Goal: Obtain resource: Download file/media

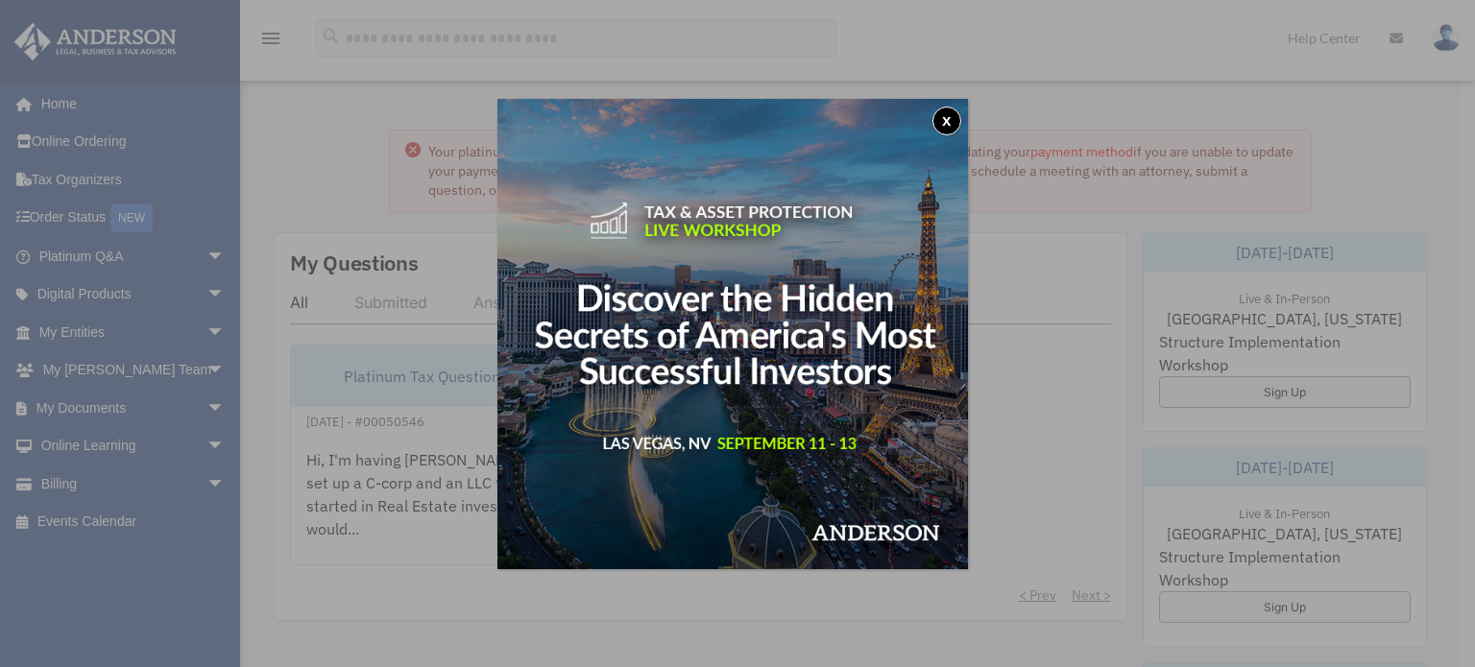
click at [958, 126] on button "x" at bounding box center [947, 121] width 29 height 29
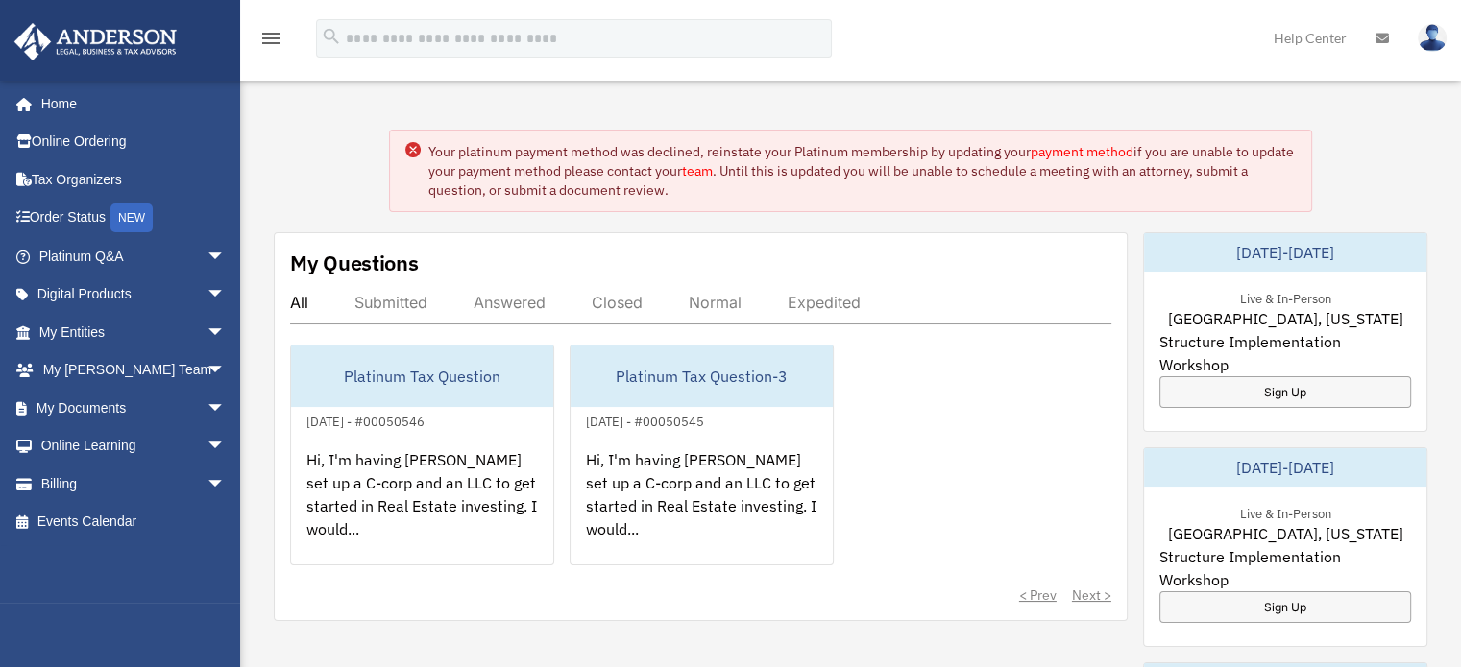
click at [206, 407] on span "arrow_drop_down" at bounding box center [225, 408] width 38 height 39
click at [96, 448] on link "Box" at bounding box center [141, 446] width 228 height 38
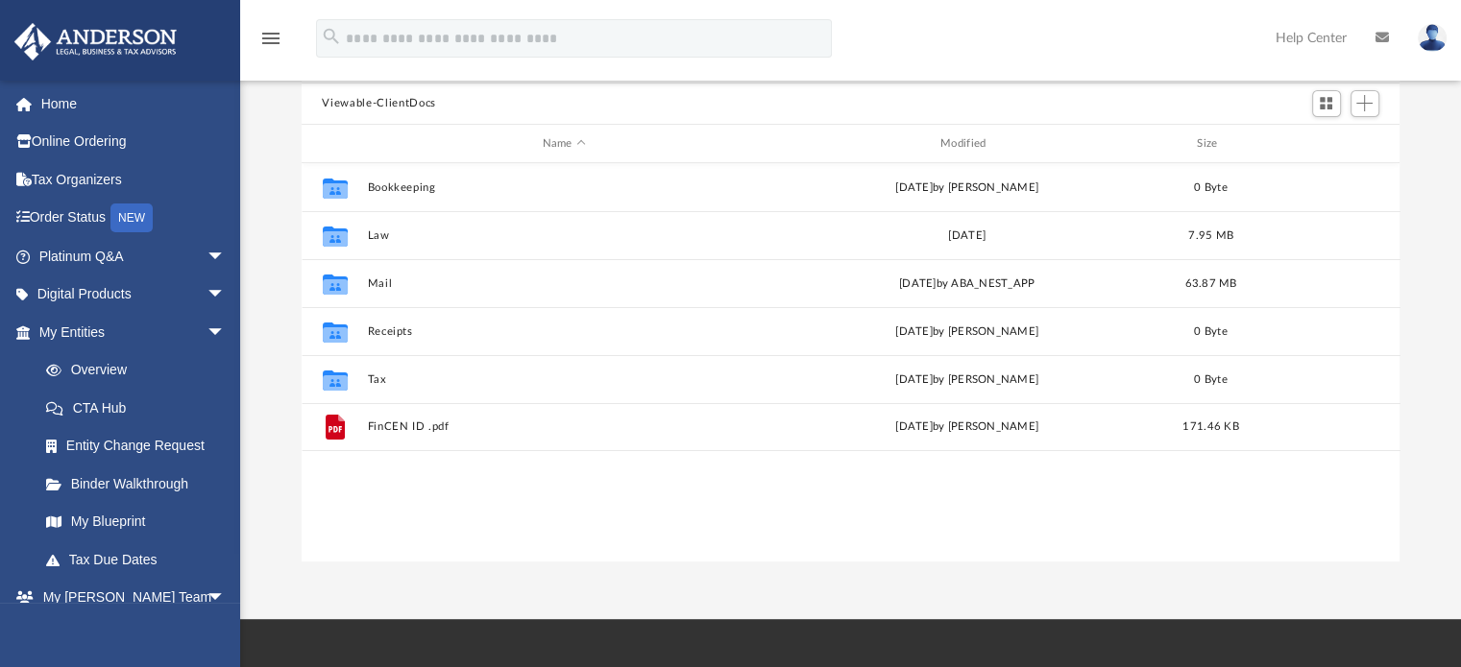
scroll to position [172, 0]
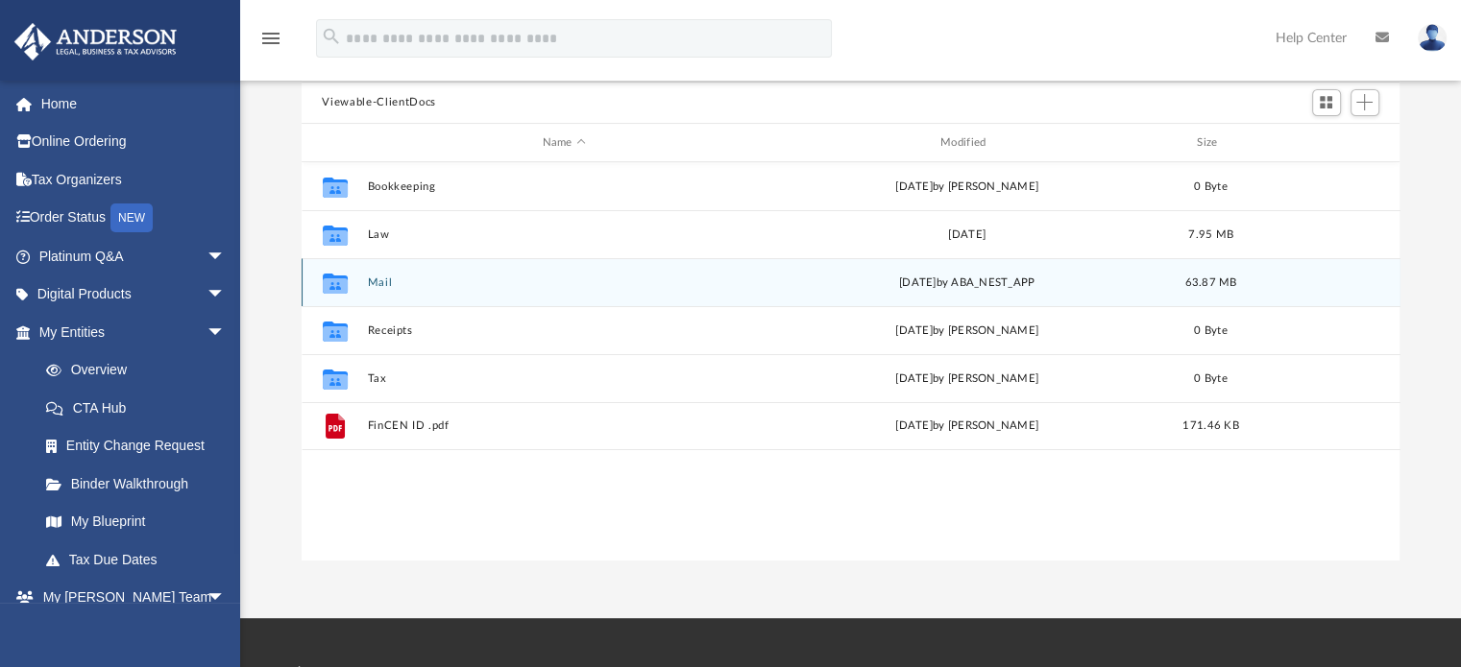
click at [678, 295] on div "Collaborated Folder Mail [DATE] by ABA_NEST_APP 63.87 MB" at bounding box center [851, 282] width 1099 height 48
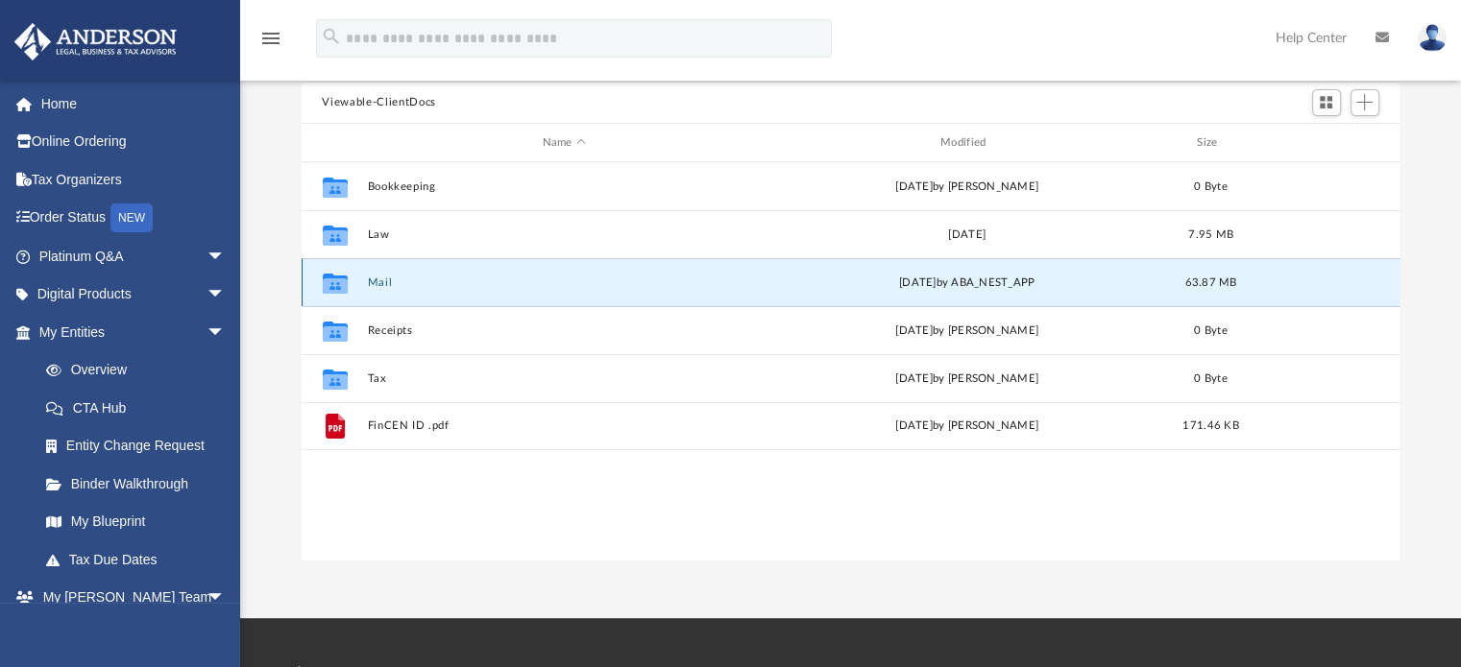
click at [678, 295] on div "Collaborated Folder Mail [DATE] by ABA_NEST_APP 63.87 MB" at bounding box center [851, 282] width 1099 height 48
click at [663, 283] on button "Mail" at bounding box center [564, 283] width 394 height 12
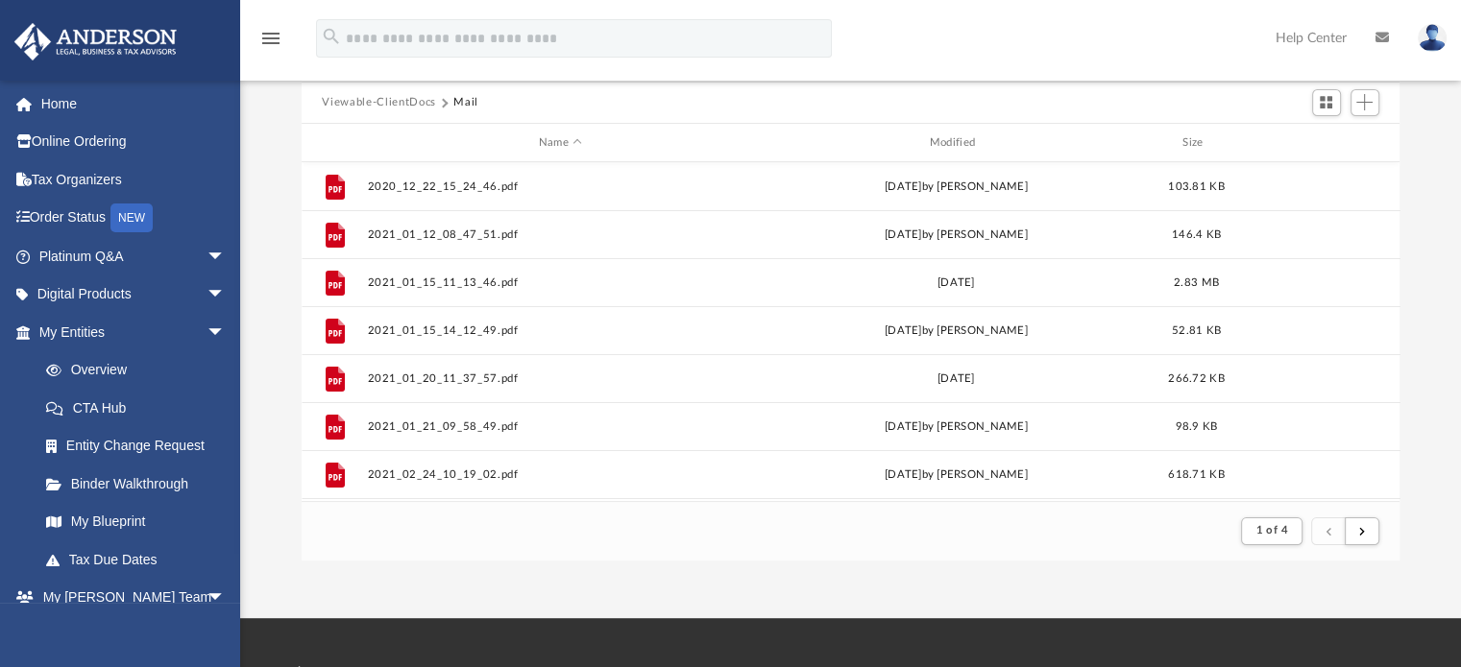
scroll to position [38, 0]
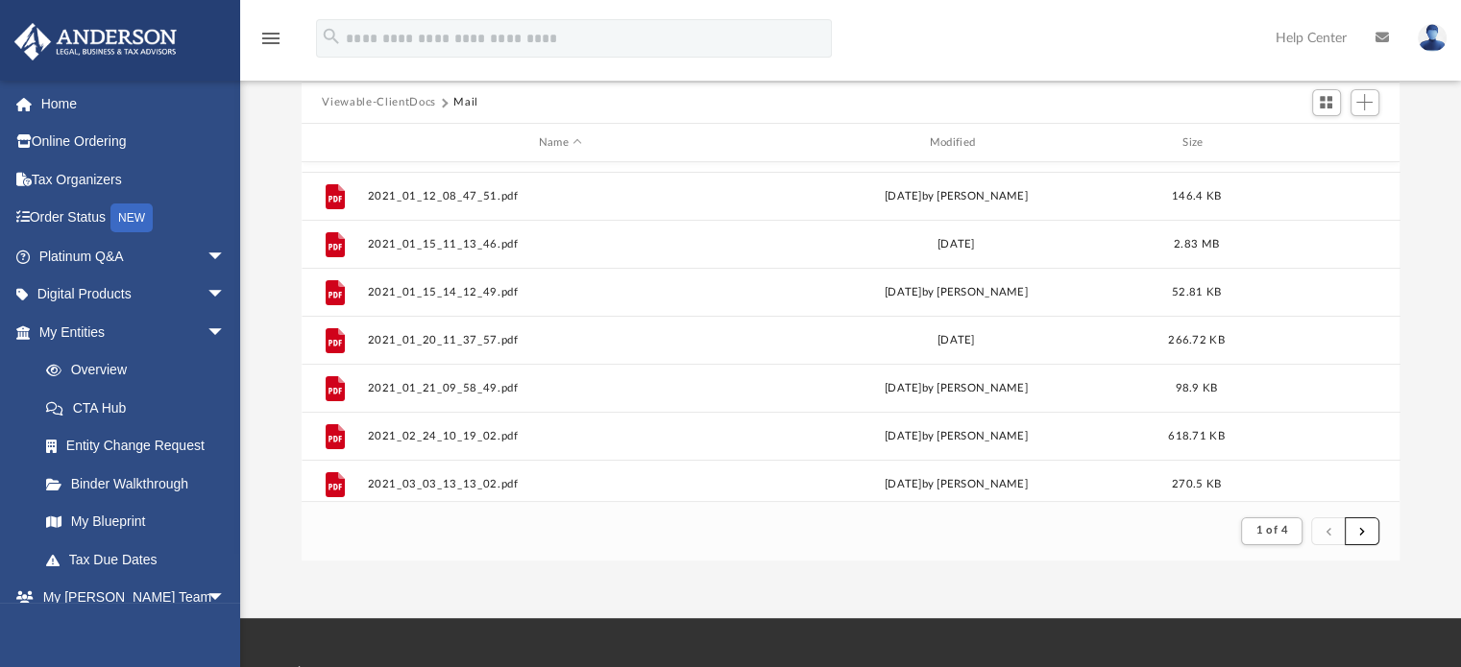
click at [1359, 529] on span "submit" at bounding box center [1362, 530] width 6 height 11
click at [1366, 533] on button "submit" at bounding box center [1362, 532] width 35 height 28
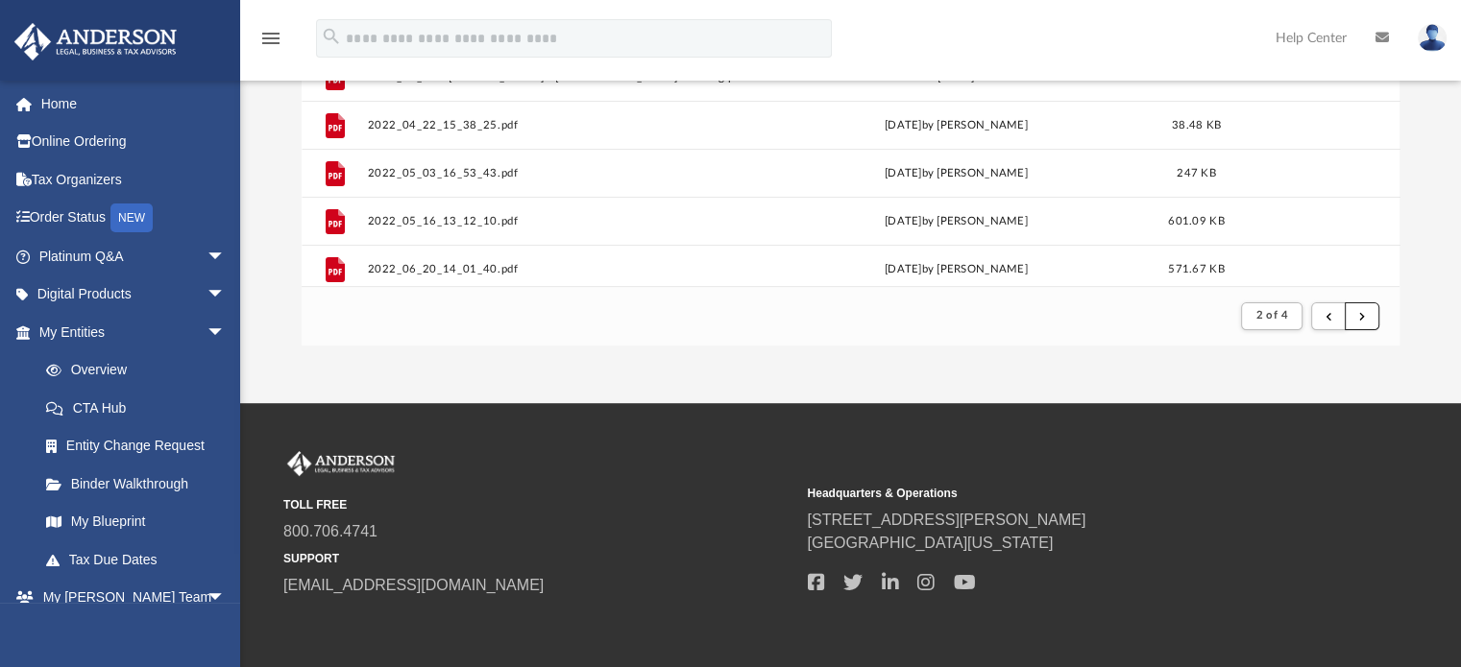
scroll to position [378, 0]
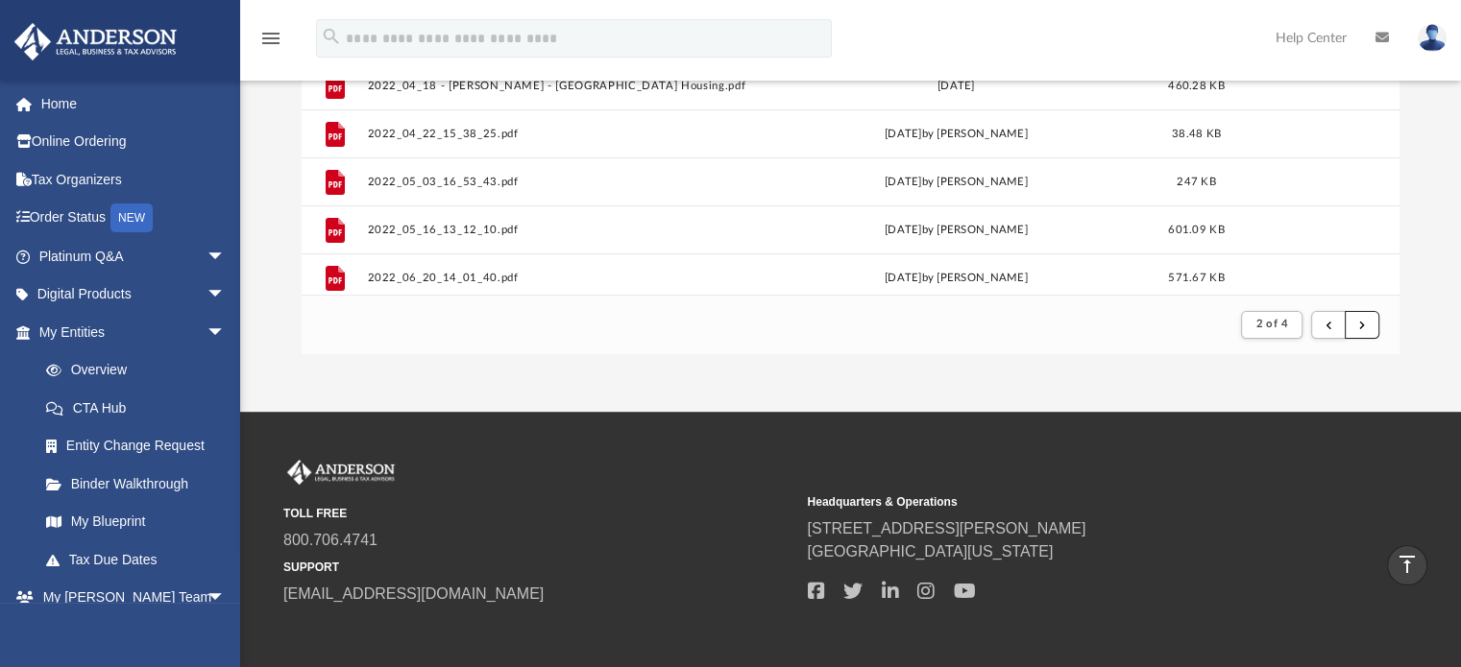
click at [1363, 322] on span "submit" at bounding box center [1362, 324] width 6 height 11
click at [1362, 319] on span "submit" at bounding box center [1362, 324] width 6 height 11
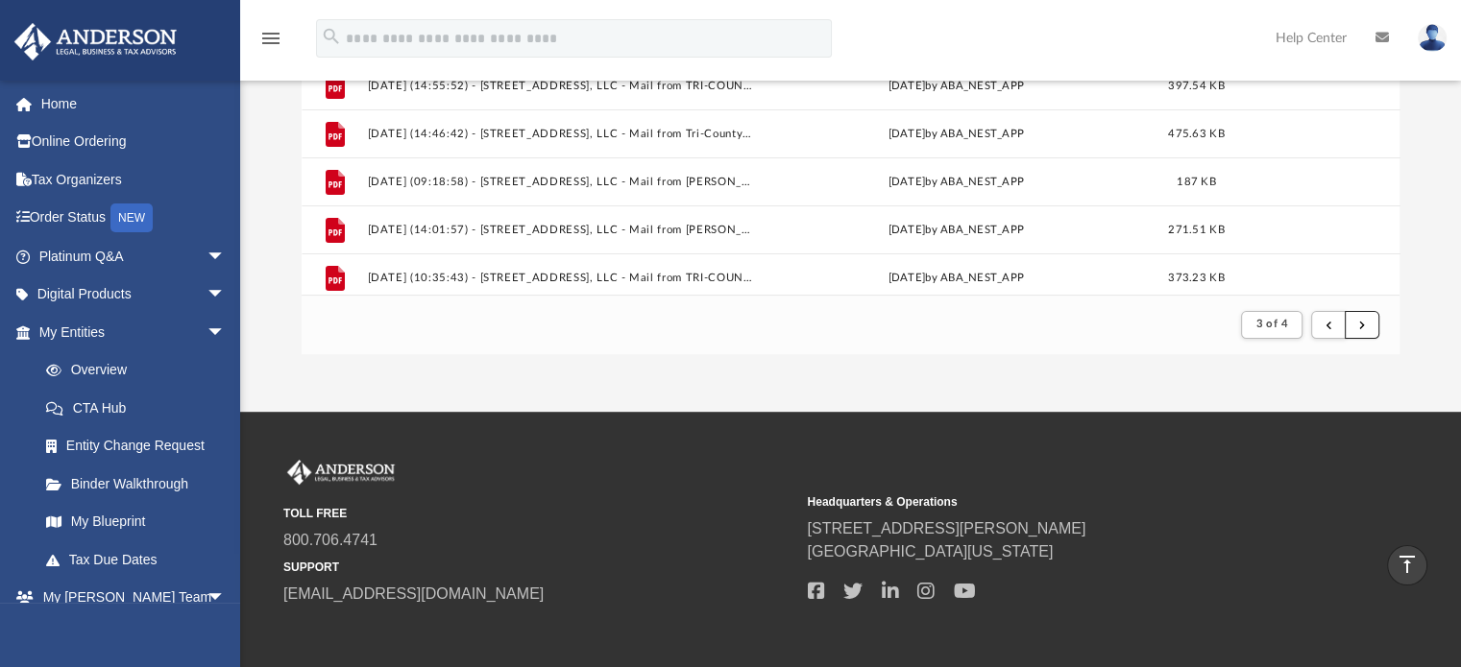
click at [1355, 325] on button "submit" at bounding box center [1362, 325] width 35 height 28
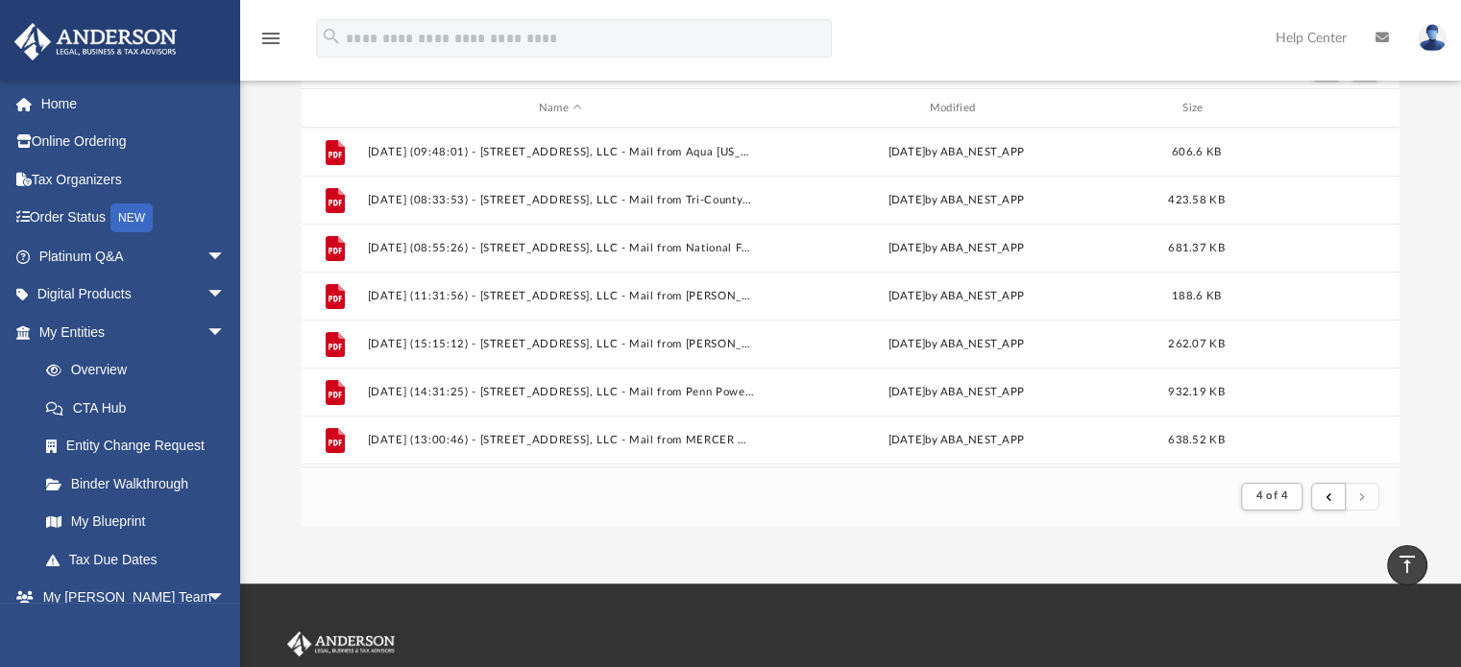
scroll to position [200, 0]
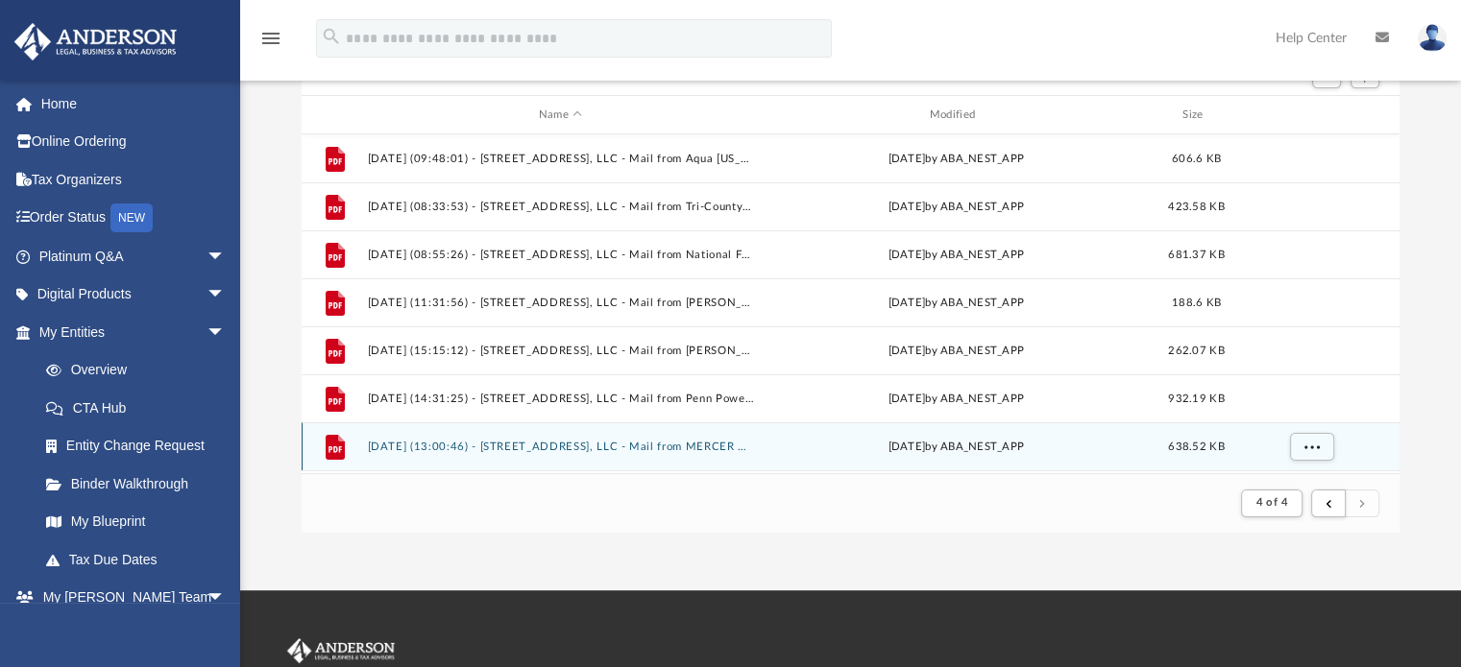
click at [759, 451] on div "File [DATE] (13:00:46) - [STREET_ADDRESS], LLC - Mail from MERCER COUNTY TAX CL…" at bounding box center [851, 447] width 1099 height 48
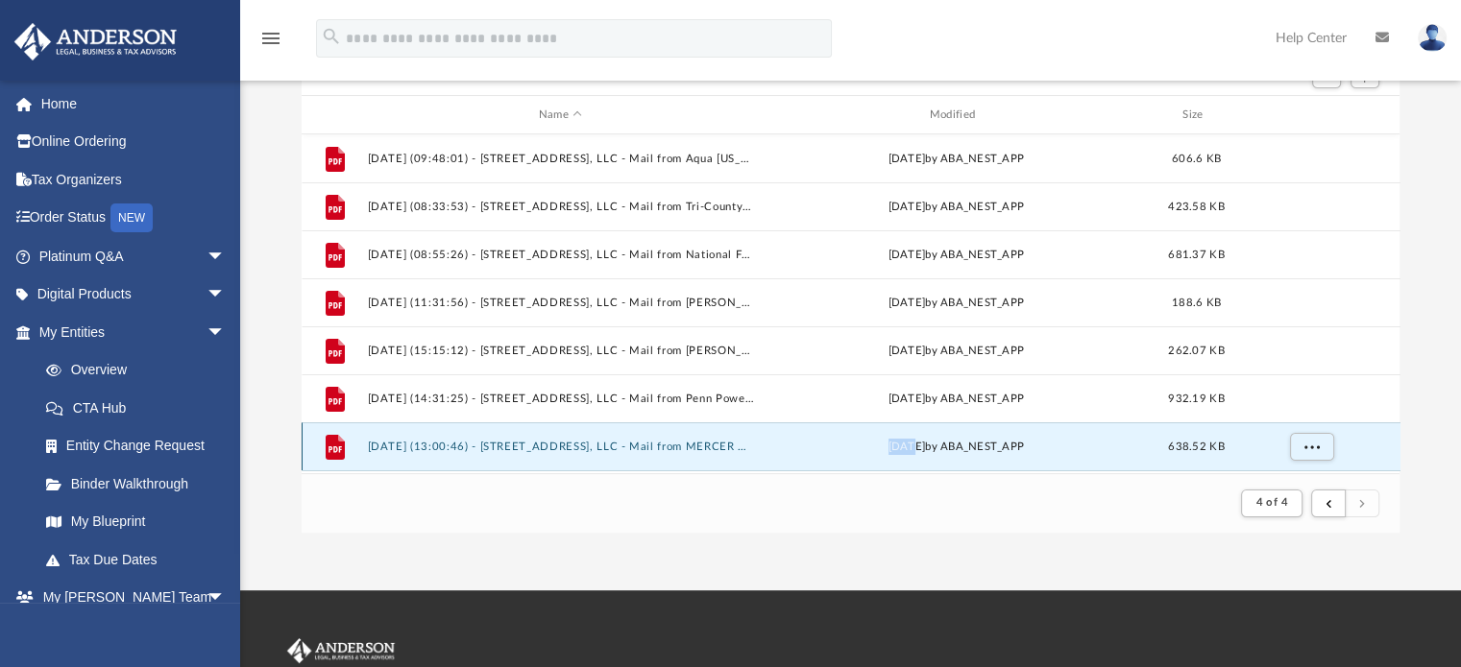
click at [759, 451] on div "File [DATE] (13:00:46) - [STREET_ADDRESS], LLC - Mail from MERCER COUNTY TAX CL…" at bounding box center [851, 447] width 1099 height 48
click at [634, 443] on button "[DATE] (13:00:46) - [STREET_ADDRESS], LLC - Mail from MERCER COUNTY TAX CLAIM B…" at bounding box center [560, 447] width 387 height 12
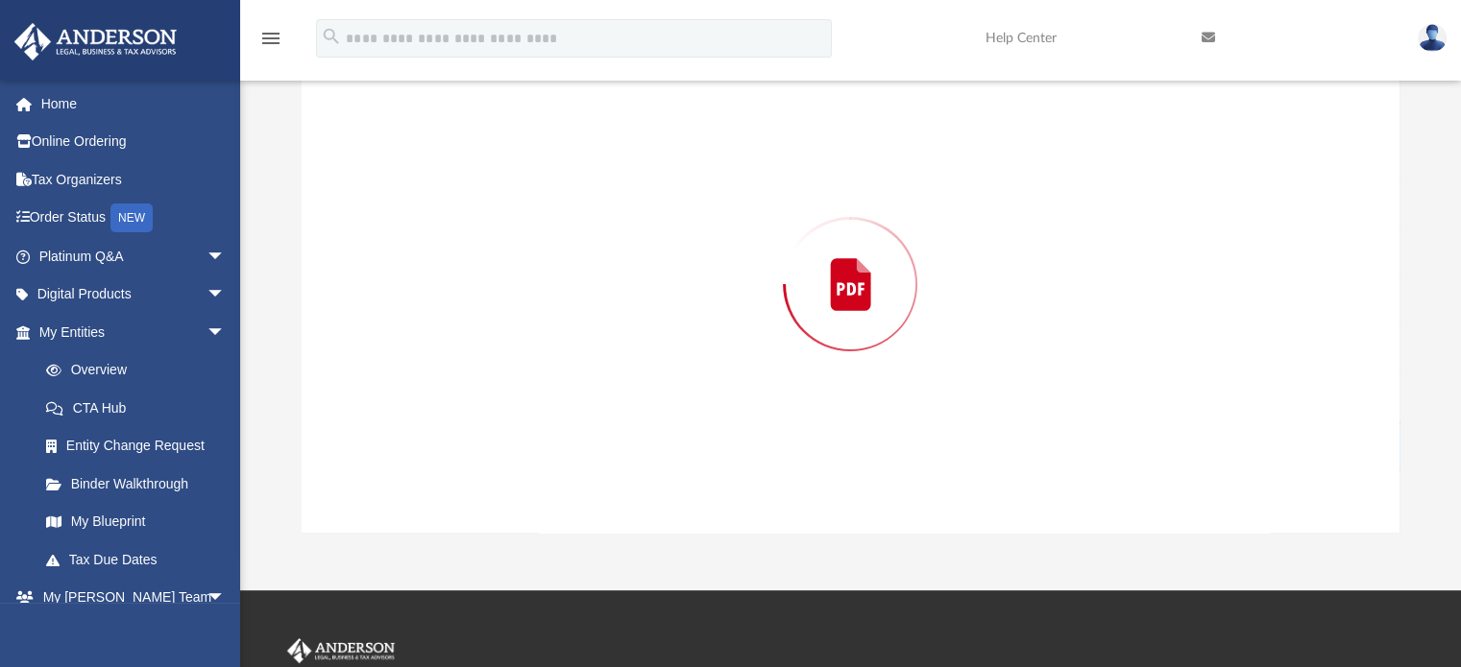
scroll to position [186, 0]
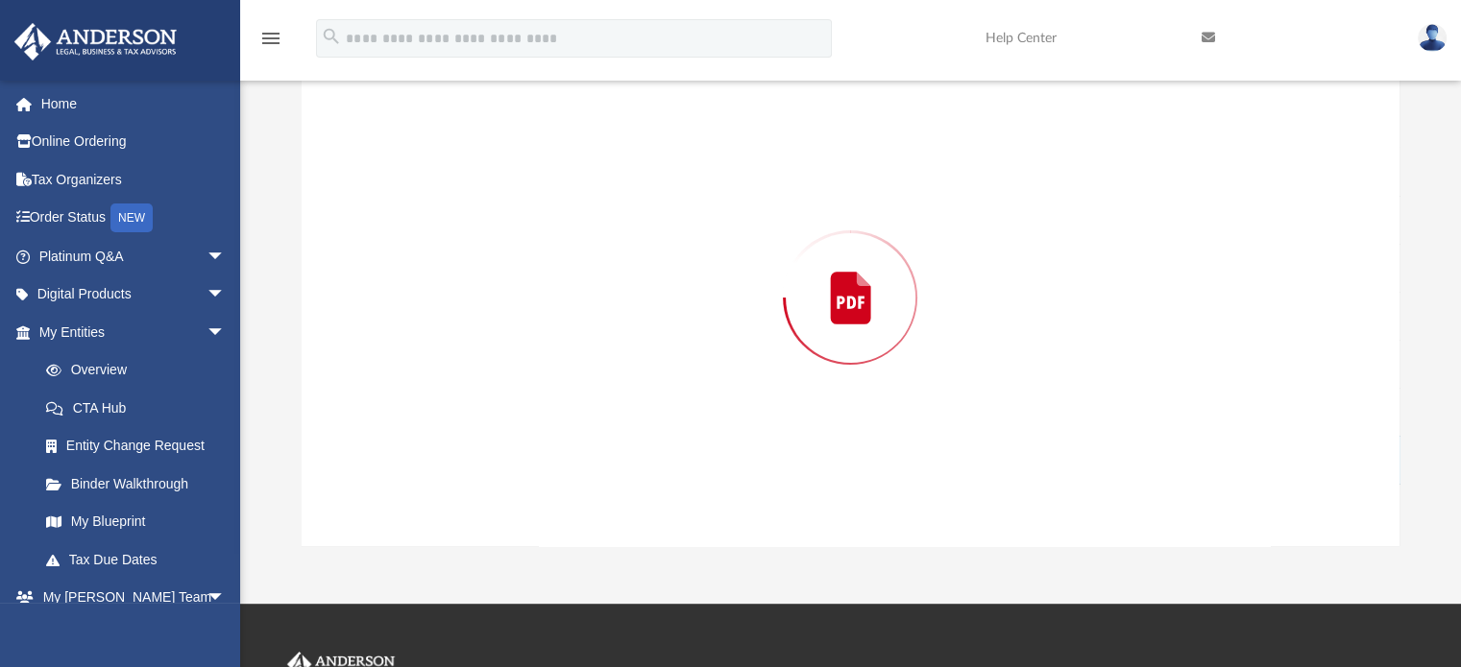
click at [634, 443] on div "Preview" at bounding box center [851, 298] width 1099 height 496
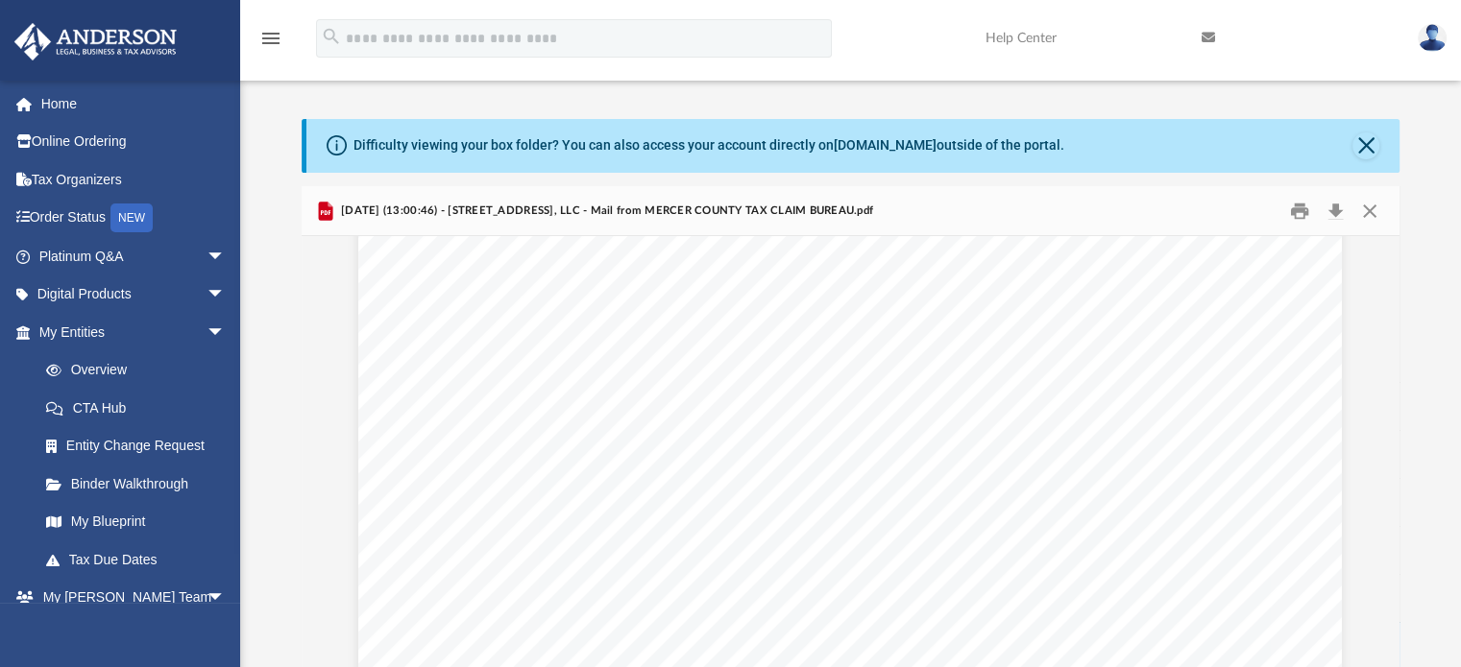
scroll to position [0, 0]
click at [1369, 143] on button "Close" at bounding box center [1365, 146] width 27 height 27
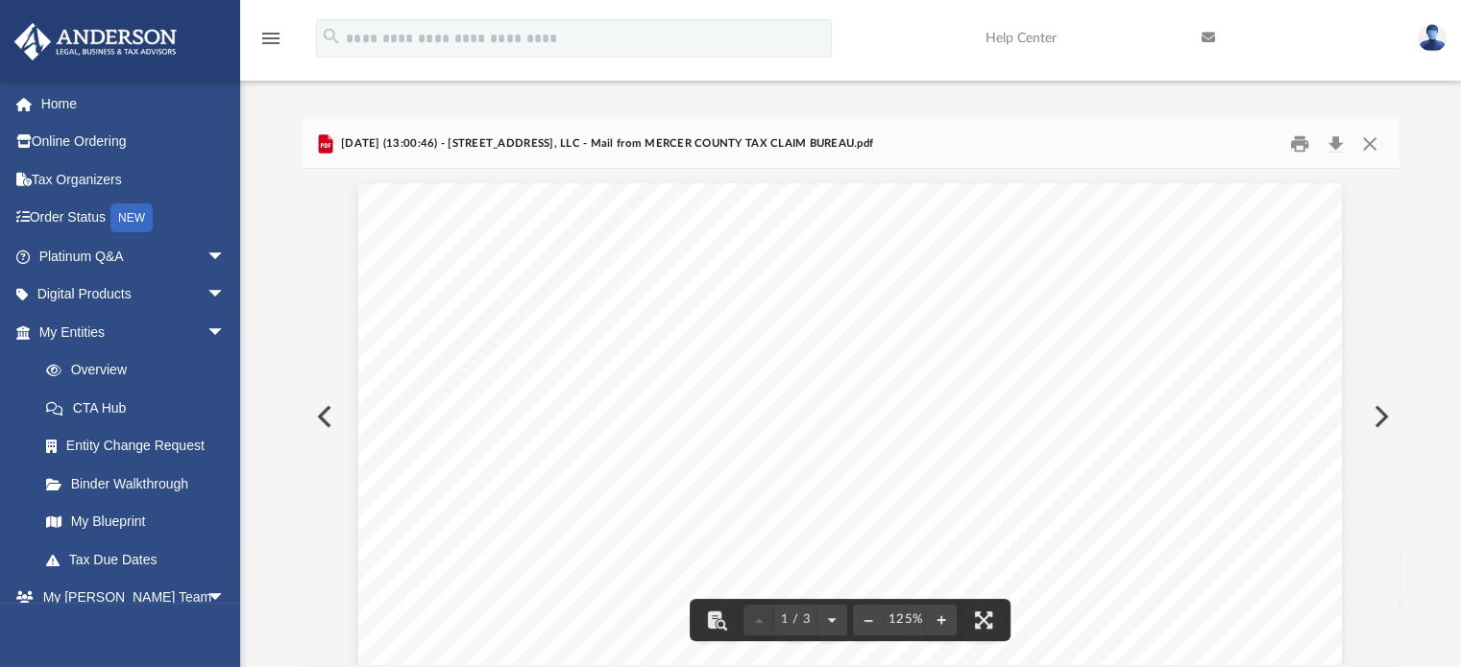
click at [330, 417] on button "Preview" at bounding box center [323, 417] width 42 height 54
click at [1389, 420] on button "Preview" at bounding box center [1379, 417] width 42 height 54
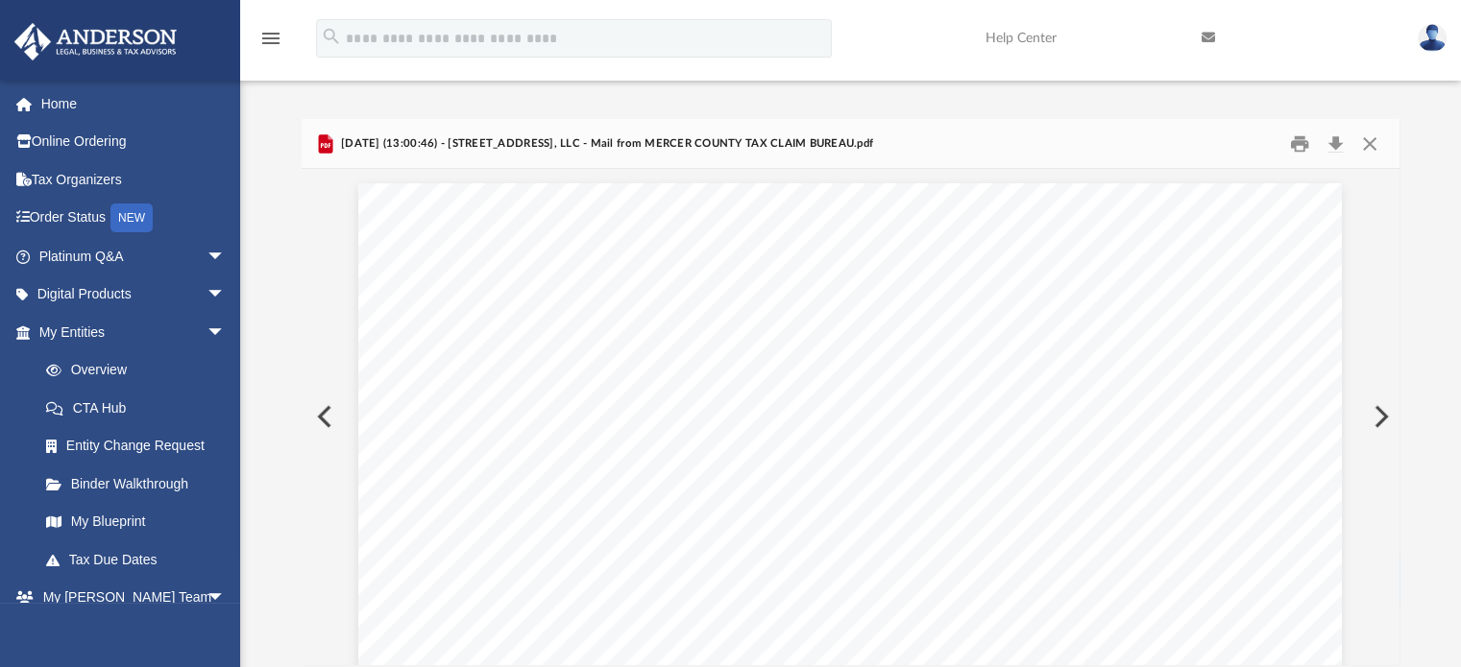
click at [1373, 416] on button "Preview" at bounding box center [1379, 417] width 42 height 54
click at [1381, 423] on button "Preview" at bounding box center [1379, 417] width 42 height 54
click at [1379, 414] on button "Preview" at bounding box center [1379, 417] width 42 height 54
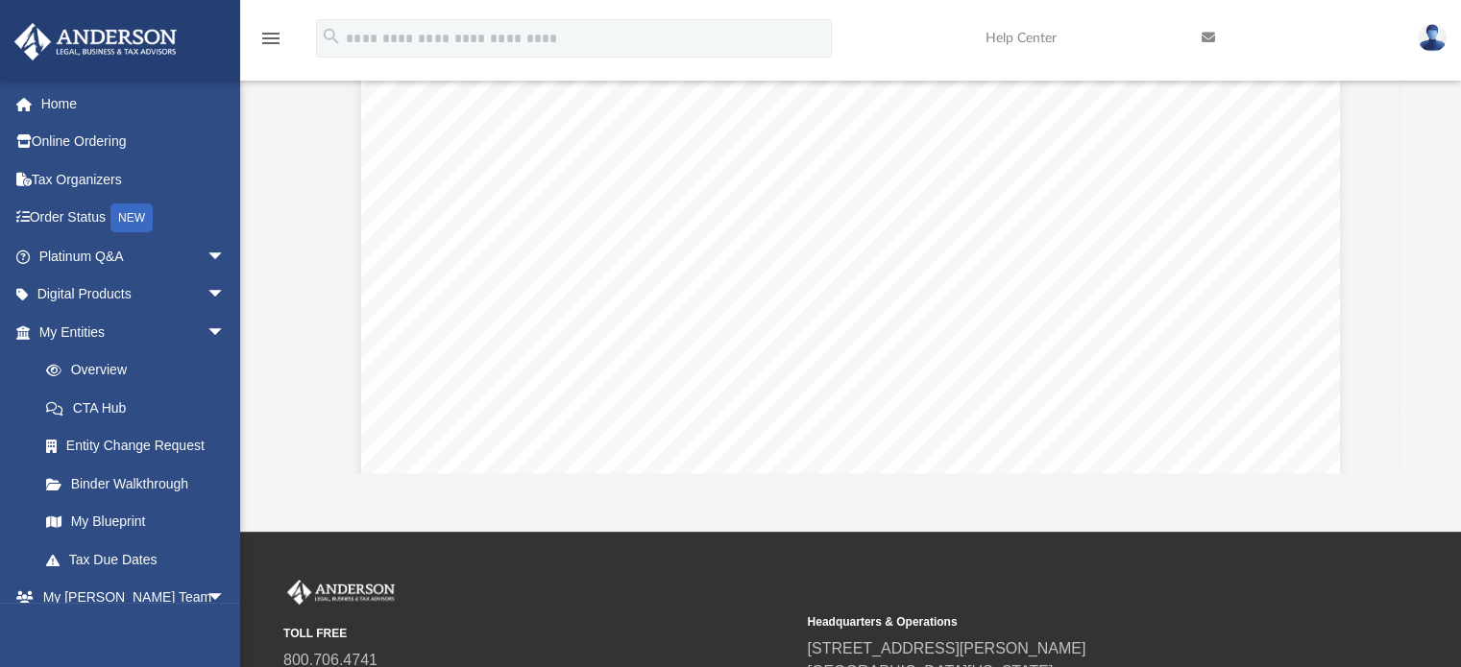
scroll to position [192, 0]
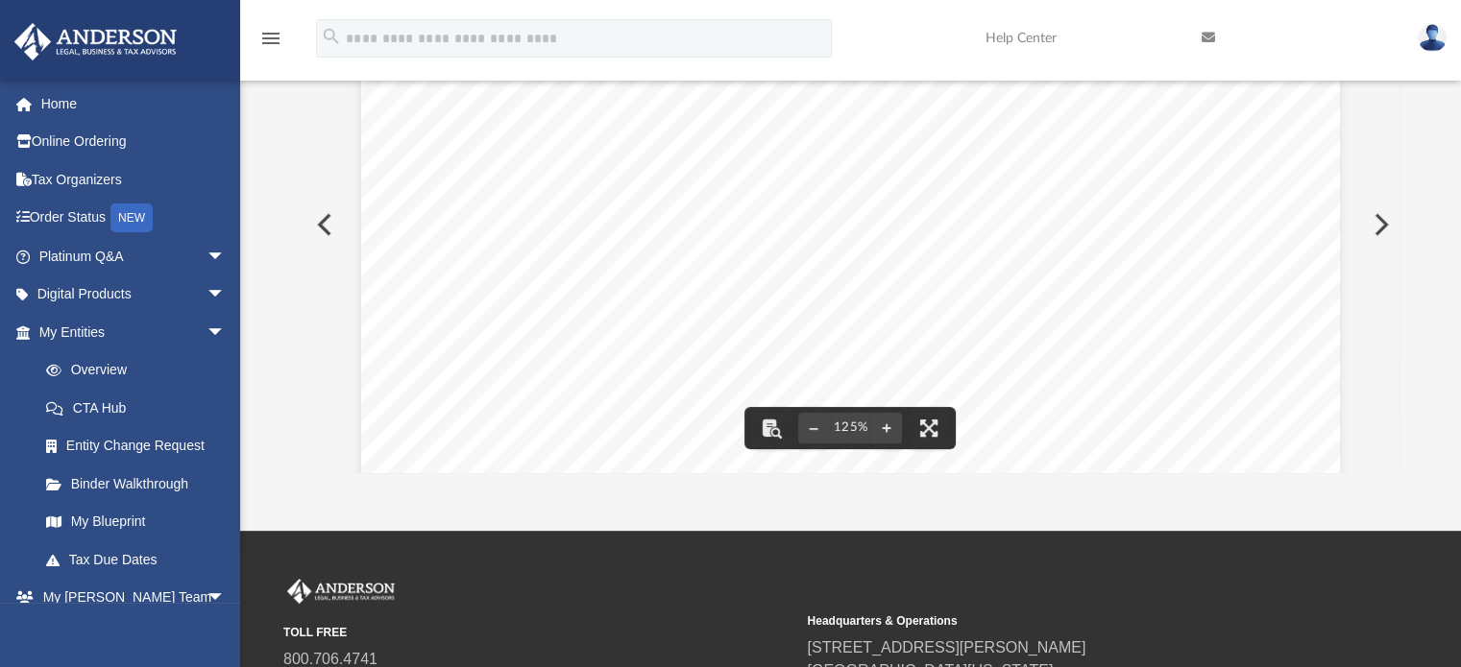
click at [1385, 230] on button "Preview" at bounding box center [1379, 225] width 42 height 54
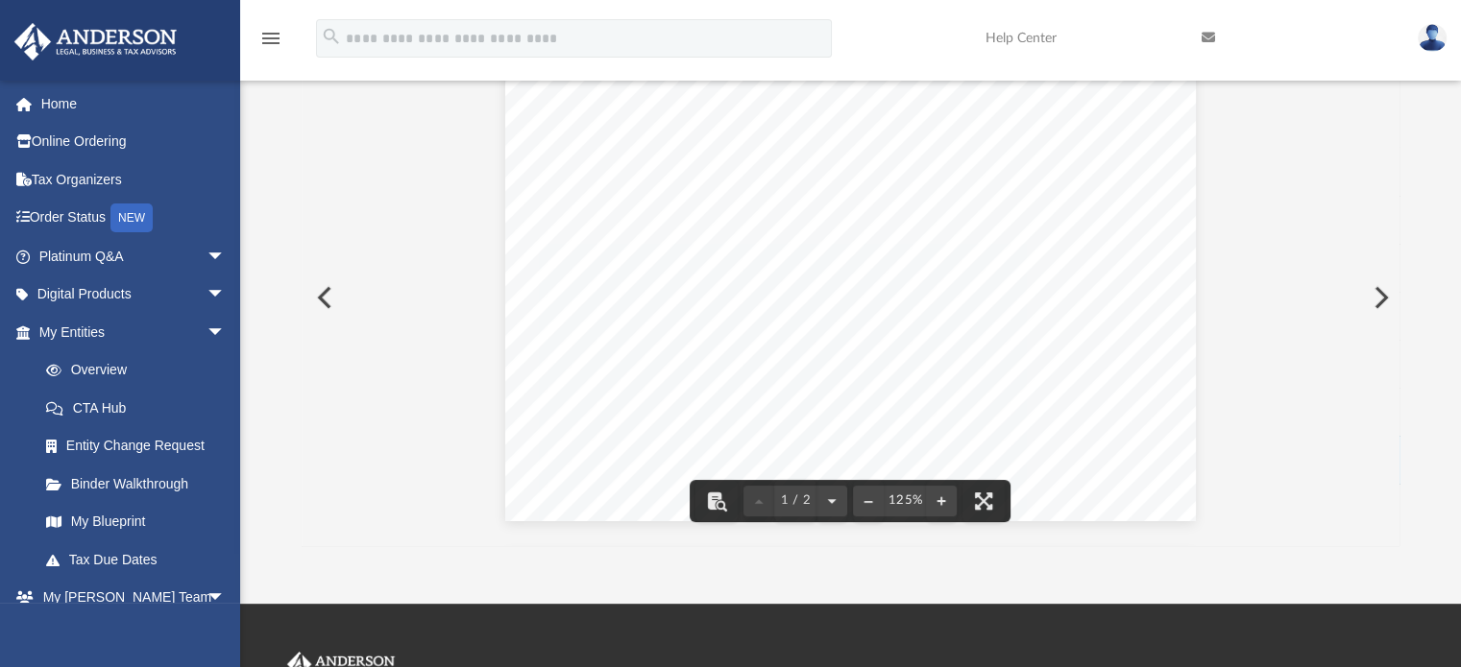
click at [1384, 230] on div "Document Viewer" at bounding box center [851, 536] width 1099 height 972
click at [1377, 297] on button "Preview" at bounding box center [1379, 298] width 42 height 54
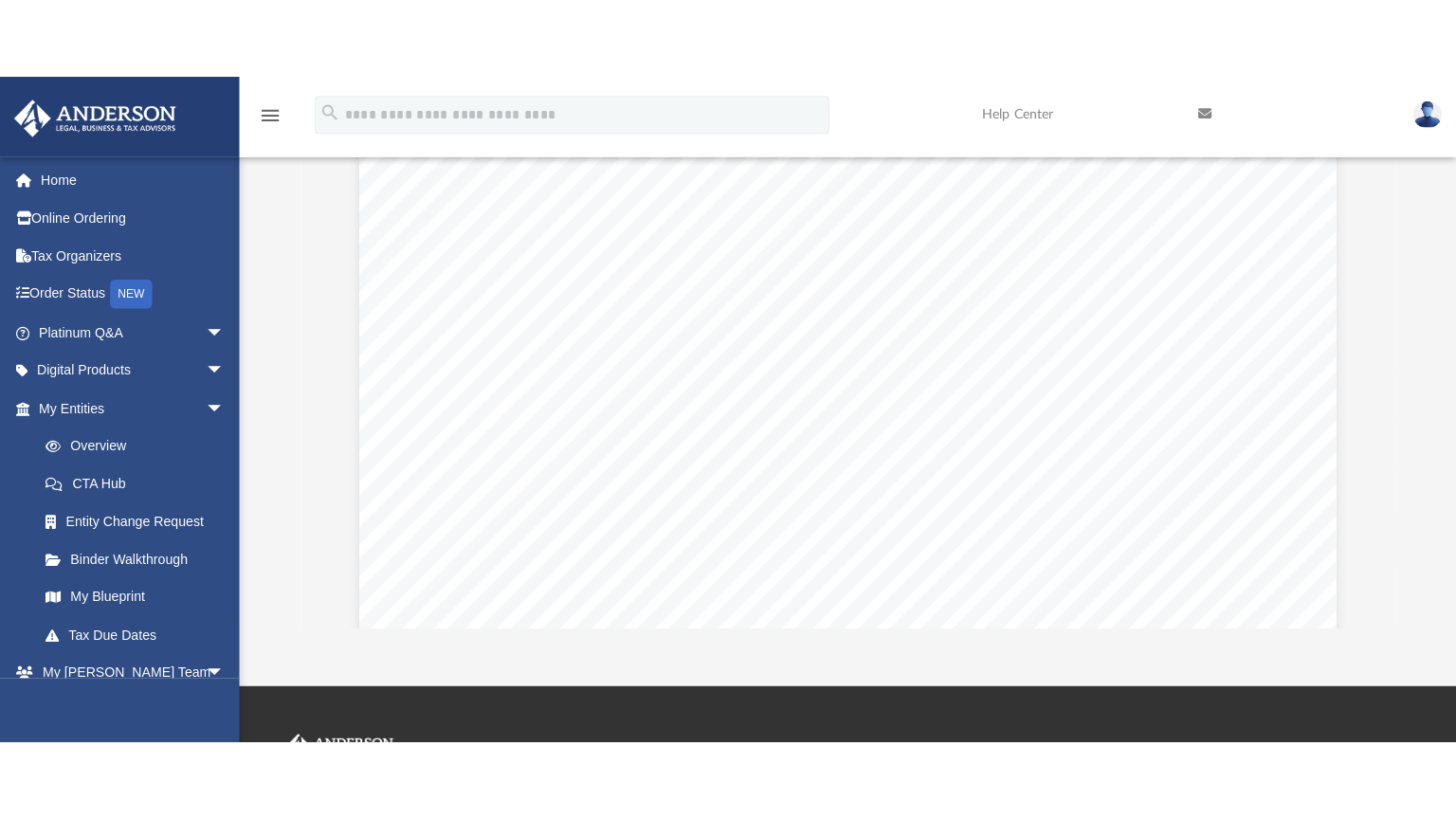
scroll to position [0, 0]
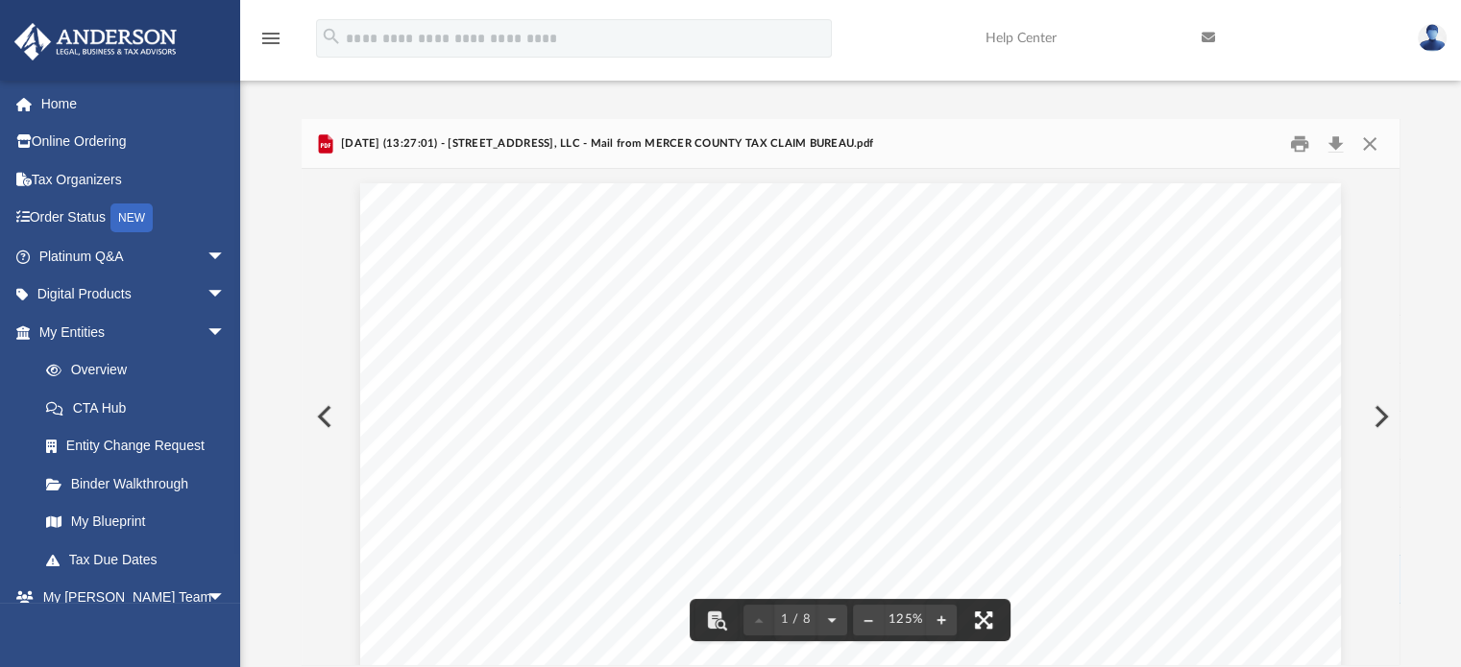
click at [981, 614] on button "File preview" at bounding box center [983, 620] width 42 height 42
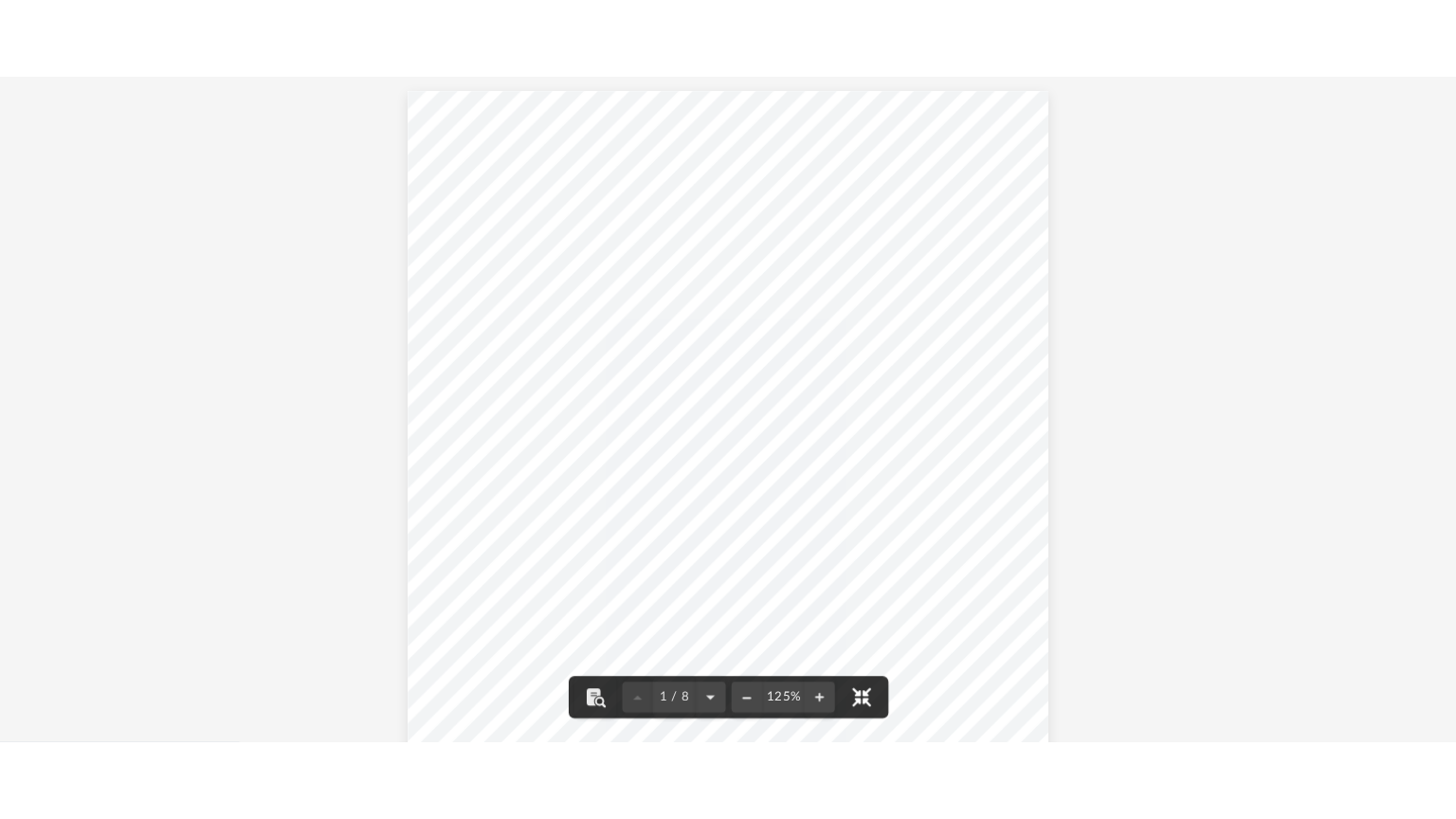
scroll to position [358, 1083]
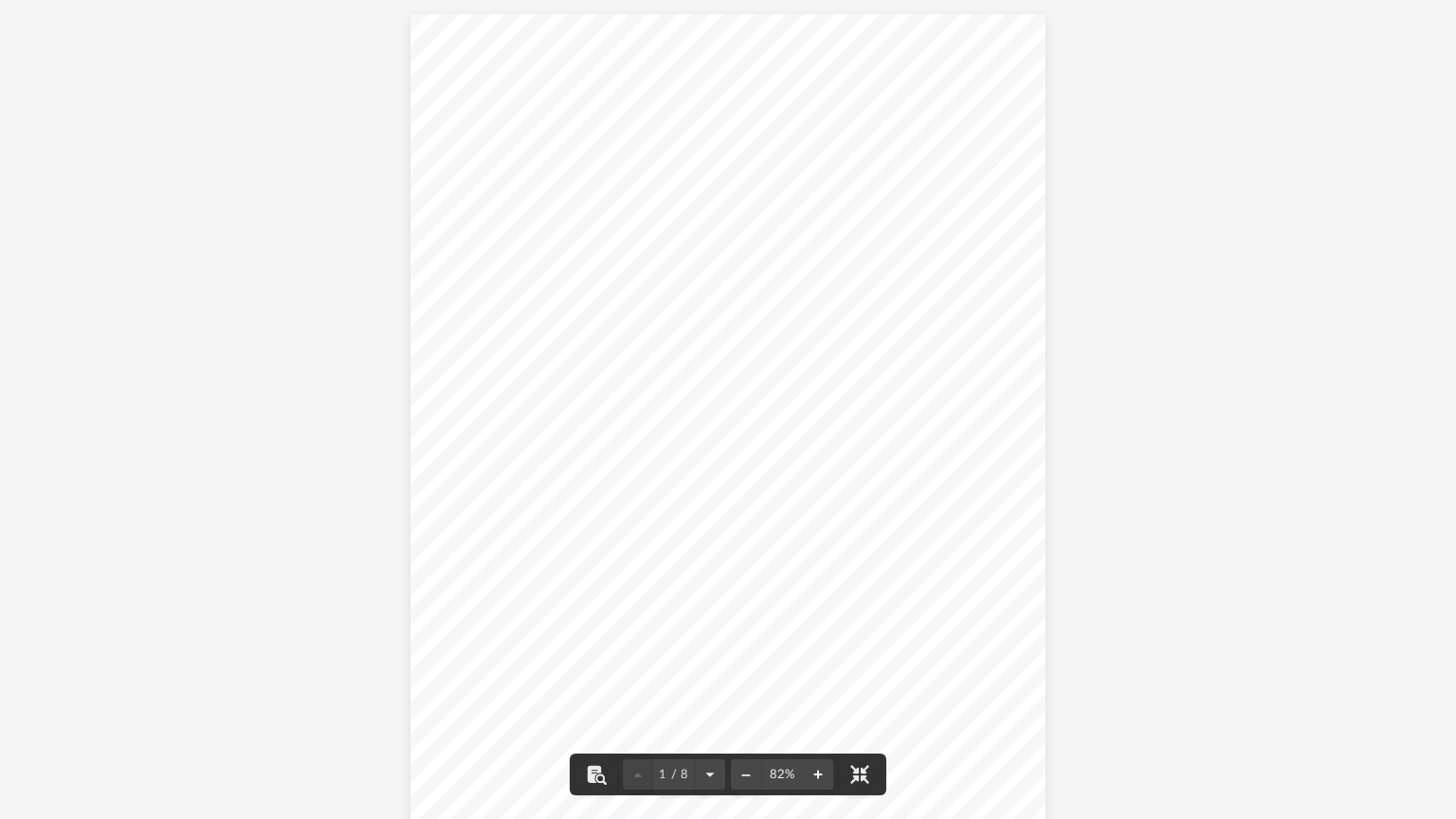
click at [820, 657] on button "File preview" at bounding box center [817, 774] width 31 height 41
click at [820, 657] on div "Page 1" at bounding box center [727, 471] width 712 height 942
click at [821, 657] on button "File preview" at bounding box center [817, 774] width 31 height 41
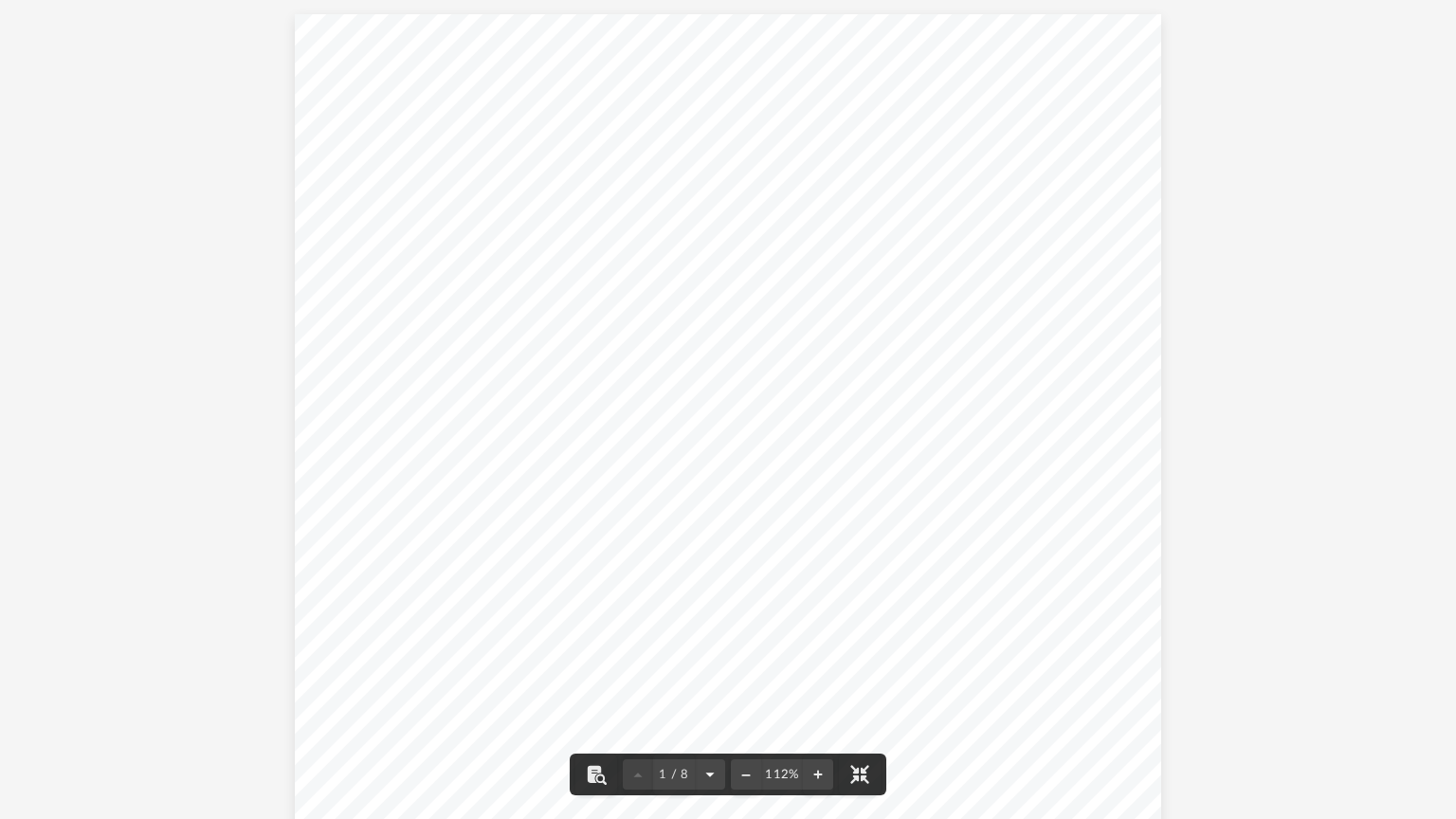
click at [712, 657] on button "File preview" at bounding box center [710, 774] width 31 height 41
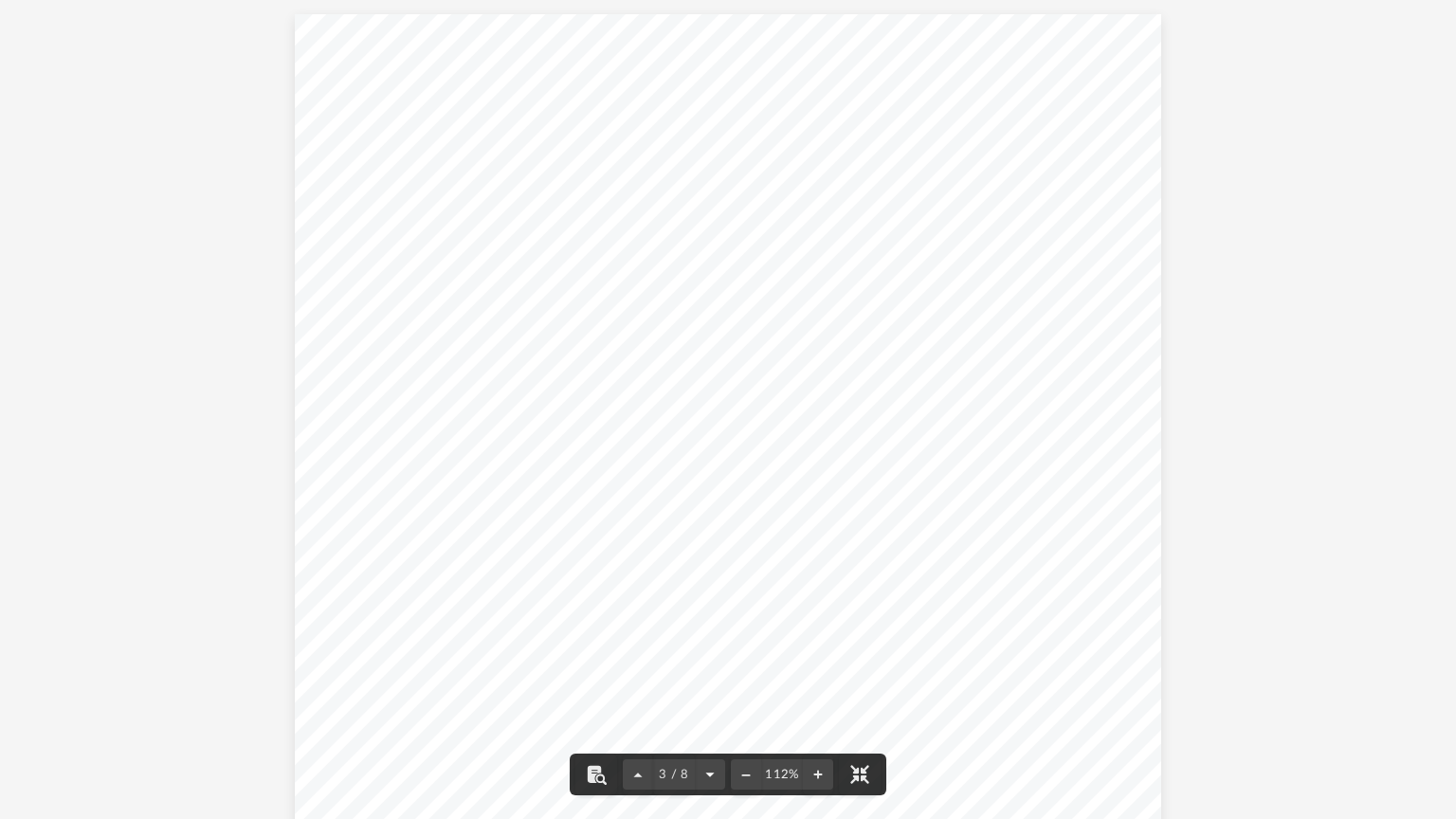
scroll to position [3424, 0]
click at [712, 657] on button "File preview" at bounding box center [710, 774] width 31 height 41
click at [749, 657] on button "File preview" at bounding box center [745, 774] width 31 height 41
click at [749, 657] on div "1 / 8 112%" at bounding box center [728, 410] width 1456 height 819
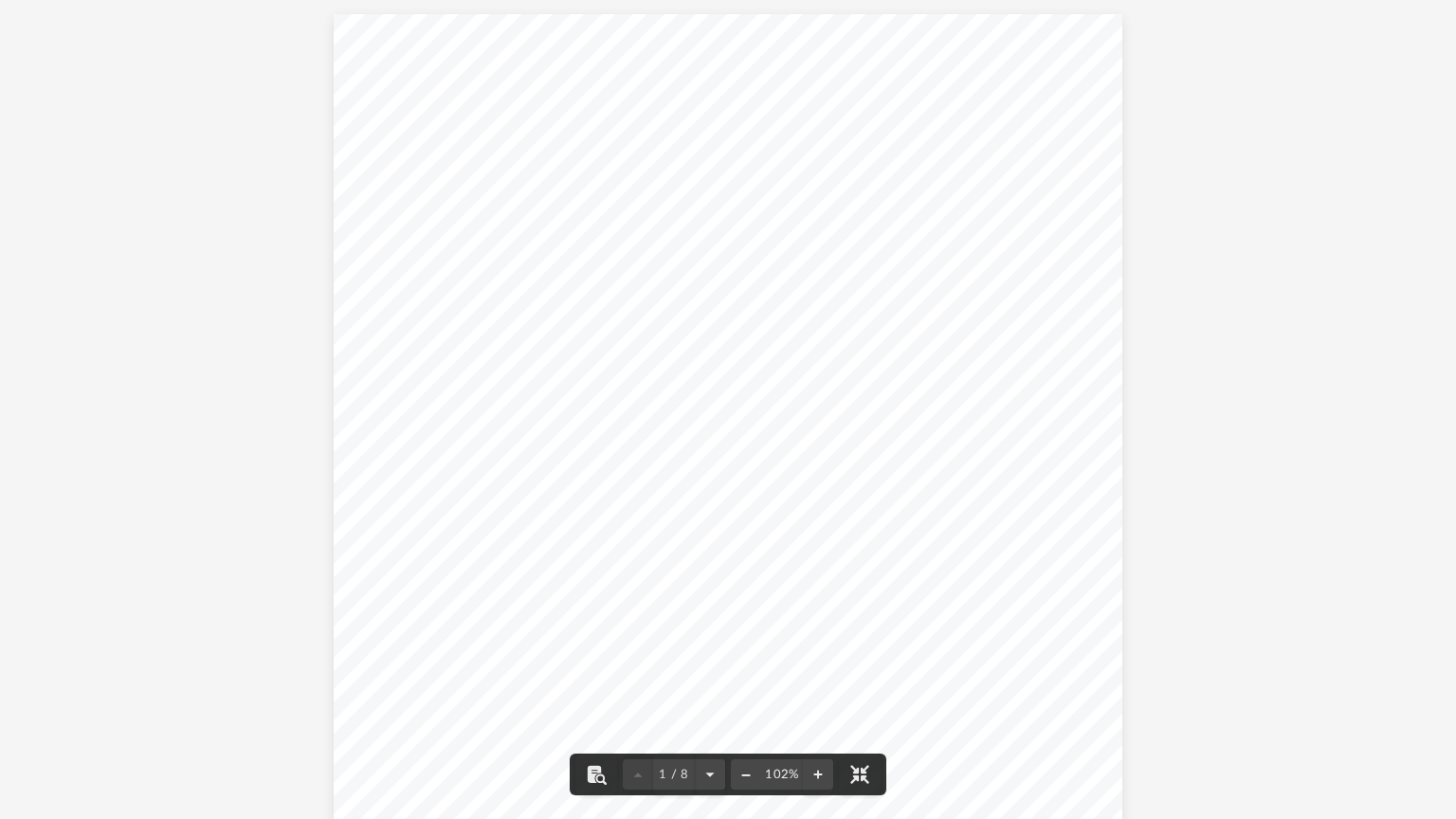
click at [749, 657] on button "File preview" at bounding box center [745, 774] width 31 height 41
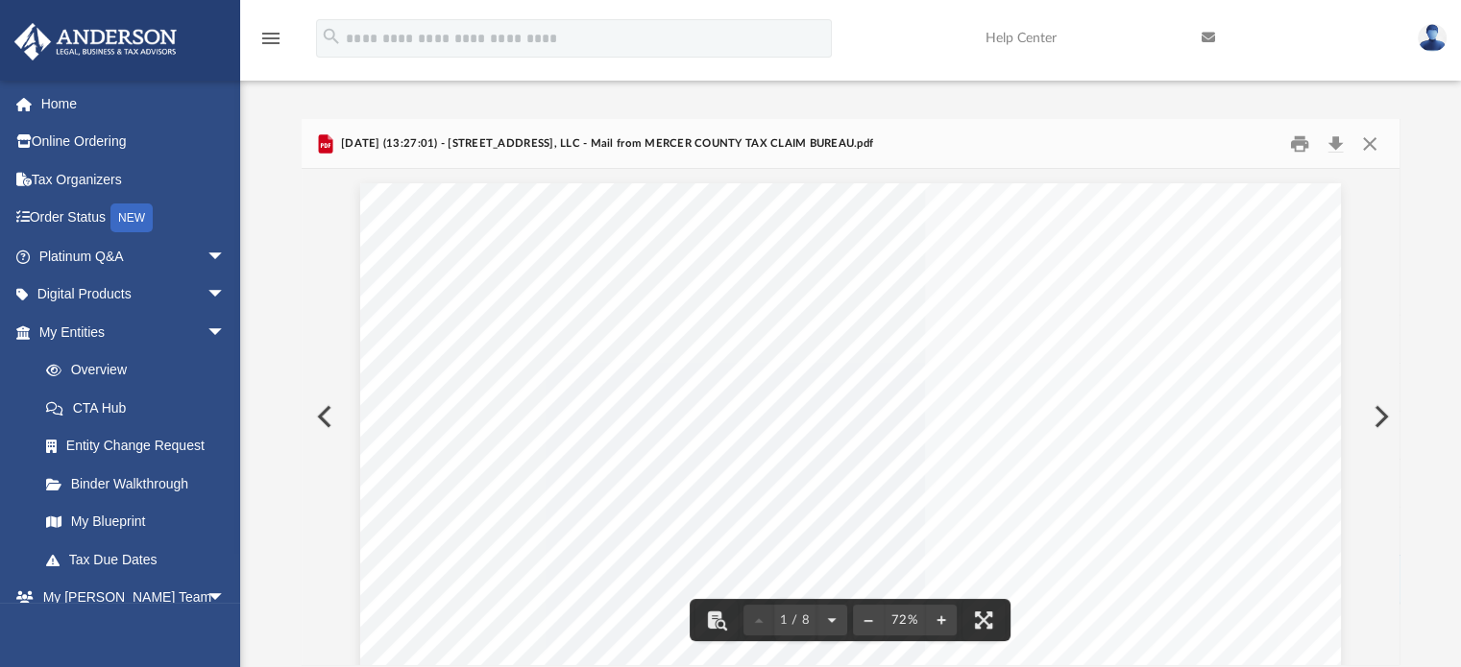
scroll to position [15, 15]
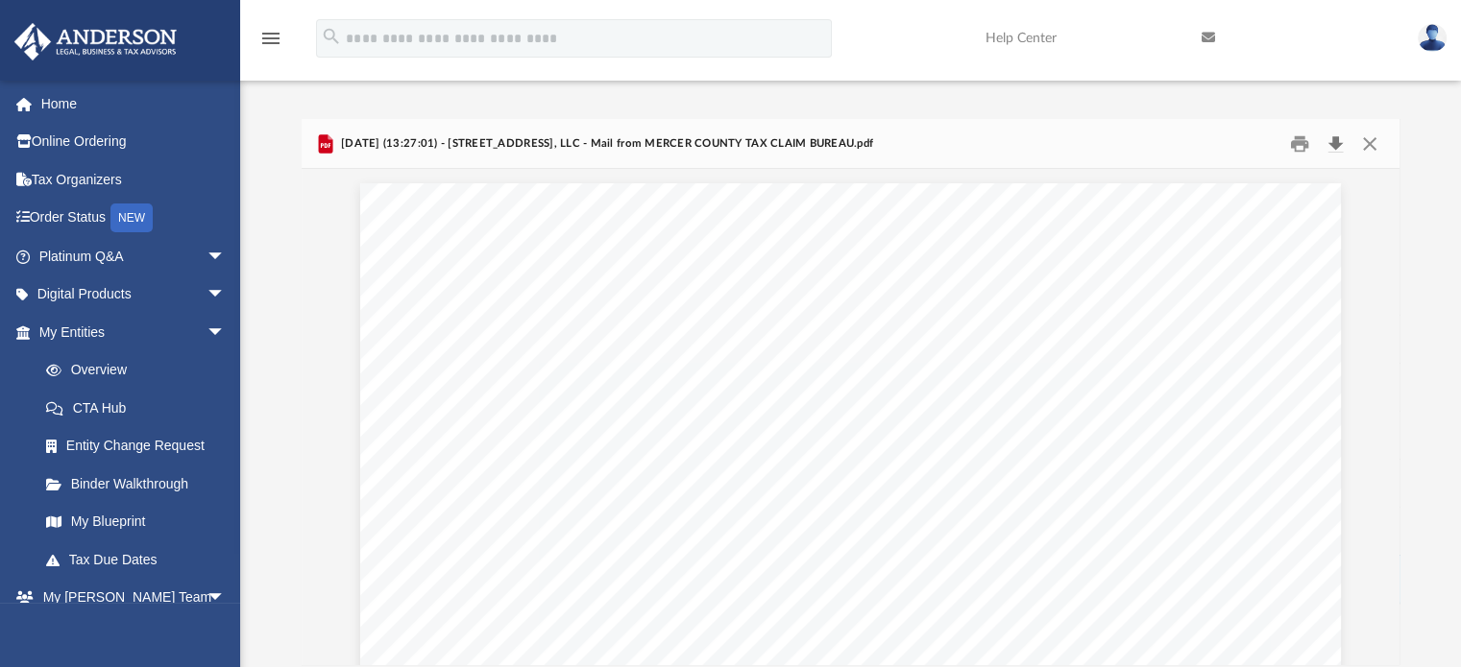
click at [1333, 149] on button "Download" at bounding box center [1336, 144] width 35 height 30
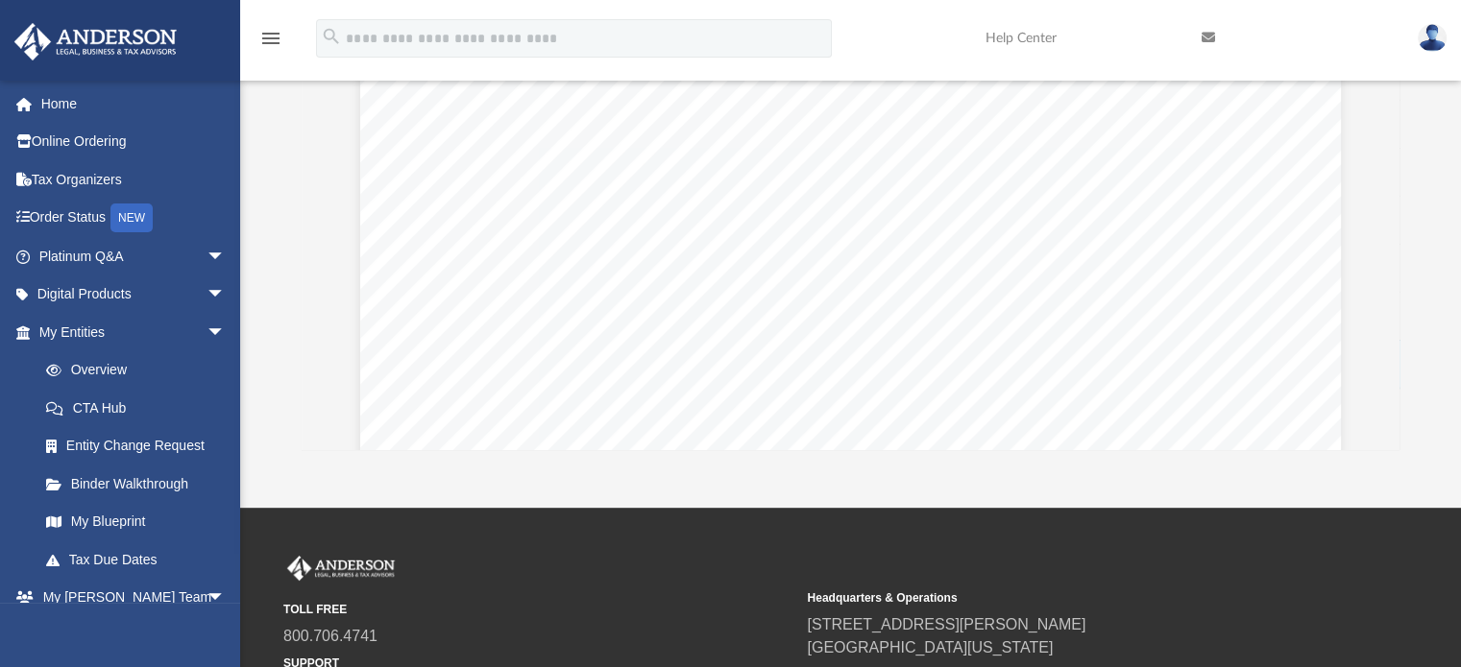
scroll to position [0, 0]
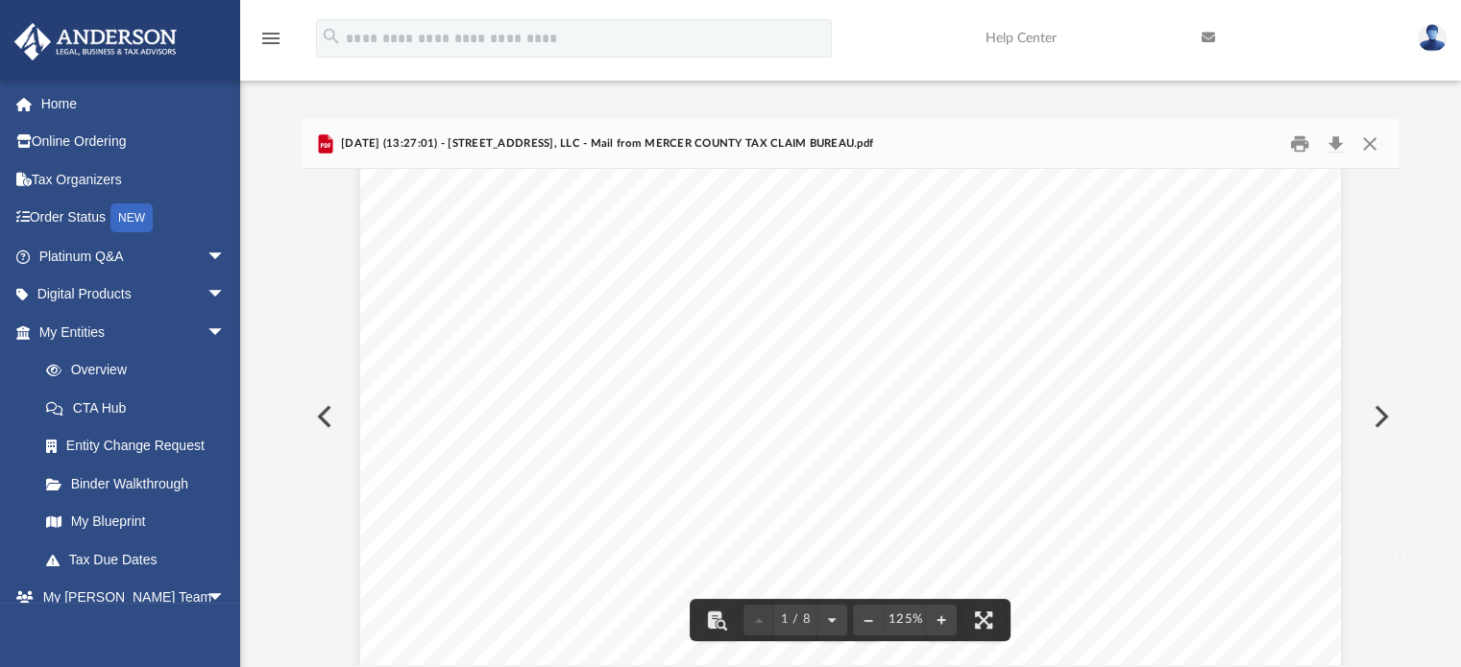
click at [855, 317] on div "Page 1" at bounding box center [850, 532] width 981 height 1260
